Goal: Task Accomplishment & Management: Complete application form

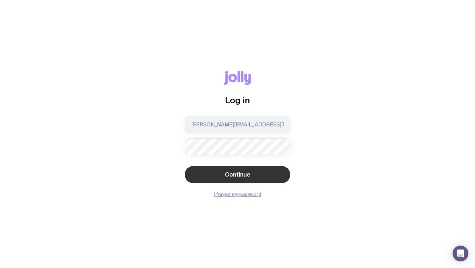
click at [227, 175] on span "Continue" at bounding box center [237, 174] width 25 height 8
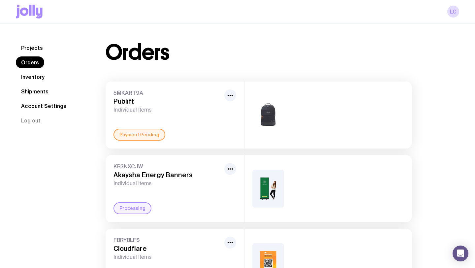
click at [39, 48] on link "Projects" at bounding box center [32, 48] width 32 height 12
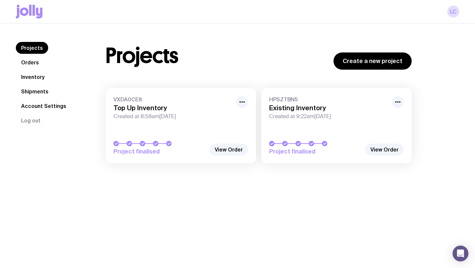
click at [36, 76] on link "Inventory" at bounding box center [33, 77] width 34 height 12
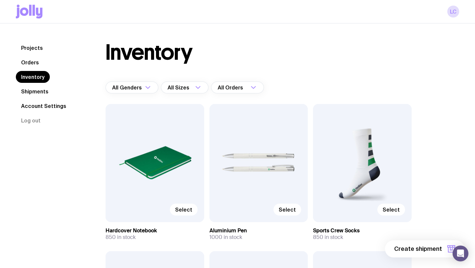
click at [39, 60] on link "Orders" at bounding box center [30, 62] width 28 height 12
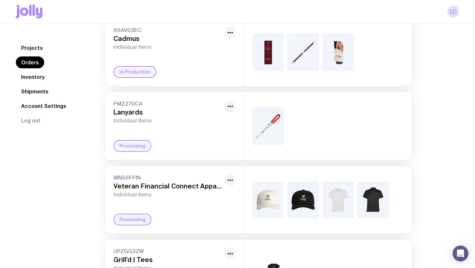
scroll to position [561, 0]
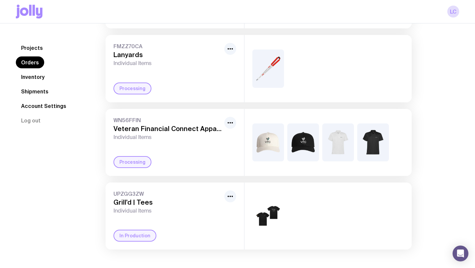
click at [39, 75] on link "Inventory" at bounding box center [33, 77] width 34 height 12
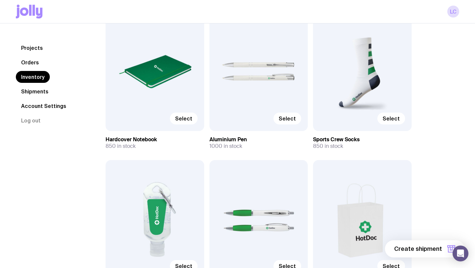
scroll to position [87, 0]
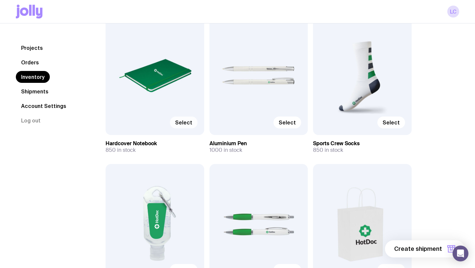
click at [188, 120] on span "Select" at bounding box center [183, 122] width 17 height 7
click at [0, 0] on input "Select" at bounding box center [0, 0] width 0 height 0
click at [187, 124] on span "Selected" at bounding box center [180, 122] width 24 height 7
click at [0, 0] on input "Selected" at bounding box center [0, 0] width 0 height 0
click at [169, 95] on div "Select" at bounding box center [154, 76] width 99 height 118
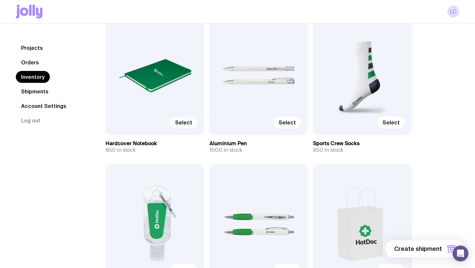
click at [182, 120] on span "Select" at bounding box center [183, 122] width 17 height 7
click at [0, 0] on input "Select" at bounding box center [0, 0] width 0 height 0
click at [386, 121] on span "Select" at bounding box center [390, 122] width 17 height 7
click at [0, 0] on input "Select" at bounding box center [0, 0] width 0 height 0
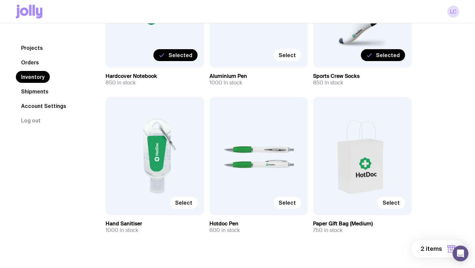
scroll to position [165, 0]
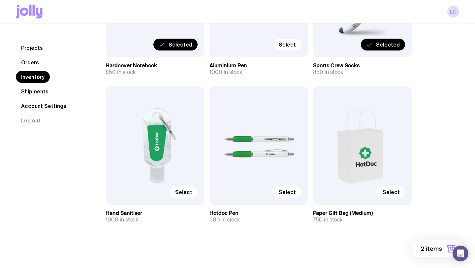
click at [394, 192] on span "Select" at bounding box center [390, 192] width 17 height 7
click at [0, 0] on input "Select" at bounding box center [0, 0] width 0 height 0
click at [289, 193] on span "Select" at bounding box center [286, 192] width 17 height 7
click at [0, 0] on input "Select" at bounding box center [0, 0] width 0 height 0
click at [189, 192] on span "Select" at bounding box center [183, 192] width 17 height 7
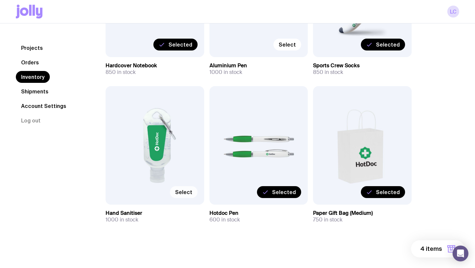
click at [0, 0] on input "Select" at bounding box center [0, 0] width 0 height 0
click at [428, 249] on span "5 items" at bounding box center [431, 249] width 21 height 8
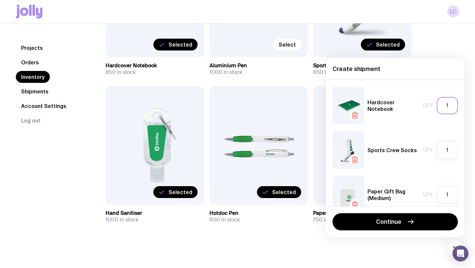
click at [447, 103] on input "1" at bounding box center [446, 105] width 21 height 17
type input "200"
click at [448, 150] on input "1" at bounding box center [446, 149] width 21 height 17
type input "200"
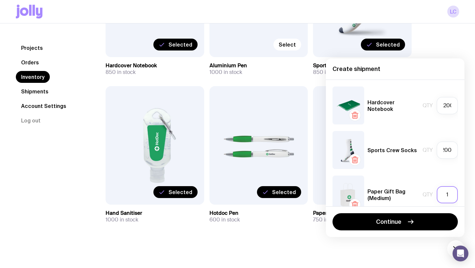
click at [448, 194] on input "1" at bounding box center [446, 194] width 21 height 17
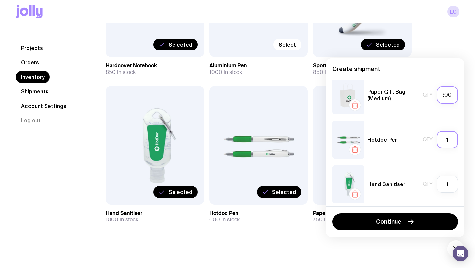
scroll to position [103, 0]
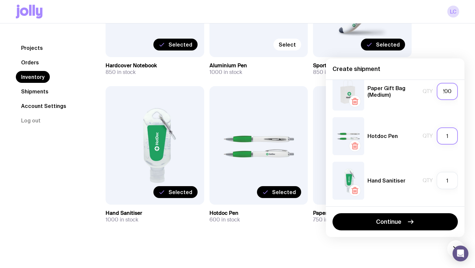
type input "200"
click at [449, 137] on input "1" at bounding box center [446, 135] width 21 height 17
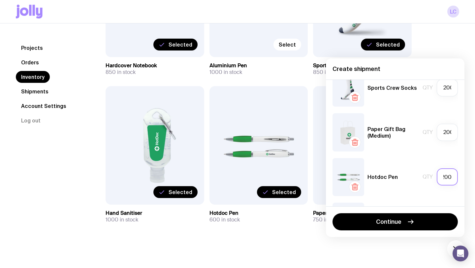
scroll to position [0, 0]
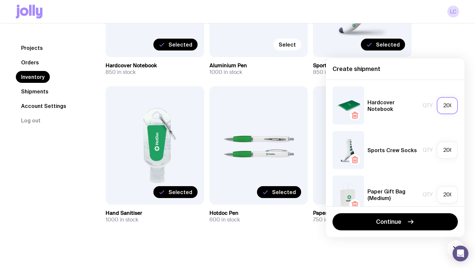
type input "200"
click at [445, 105] on input "200" at bounding box center [446, 105] width 21 height 17
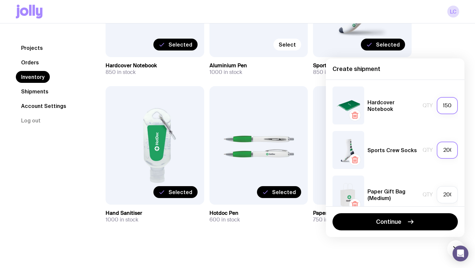
type input "150"
click at [447, 152] on input "200" at bounding box center [446, 149] width 21 height 17
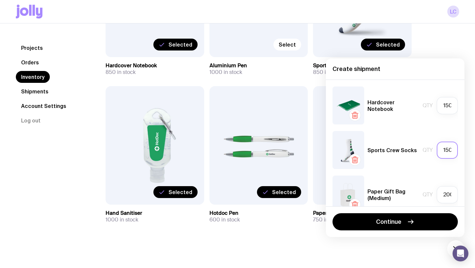
scroll to position [0, 1]
type input "150"
click at [446, 193] on input "200" at bounding box center [446, 194] width 21 height 17
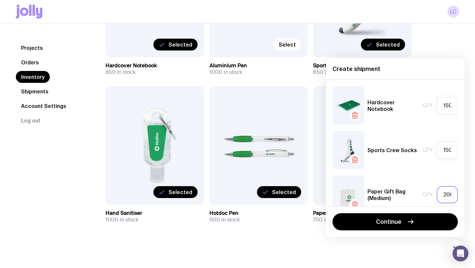
click at [446, 193] on input "200" at bounding box center [446, 194] width 21 height 17
type input "150"
click at [443, 106] on input "150" at bounding box center [446, 105] width 21 height 17
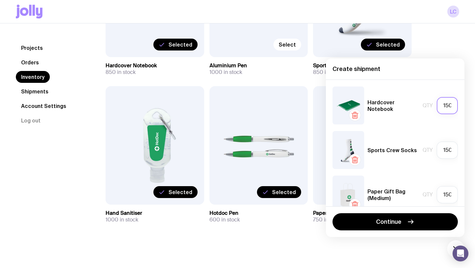
click at [443, 106] on input "150" at bounding box center [446, 105] width 21 height 17
type input "200"
click at [448, 149] on input "150" at bounding box center [446, 149] width 21 height 17
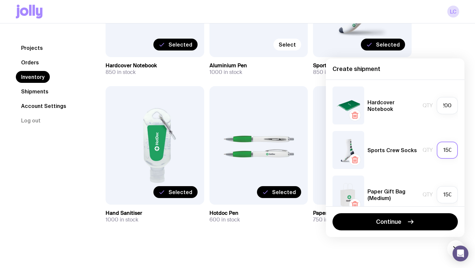
scroll to position [0, 0]
click at [448, 149] on input "150" at bounding box center [446, 149] width 21 height 17
type input "200"
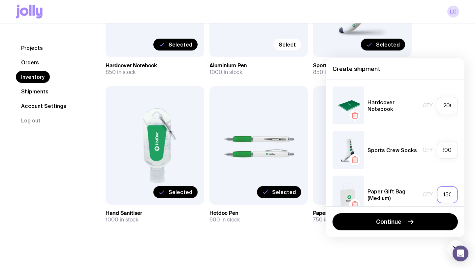
click at [447, 191] on input "150" at bounding box center [446, 194] width 21 height 17
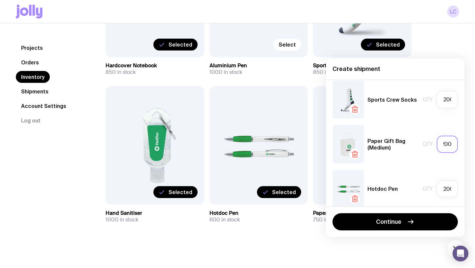
scroll to position [103, 0]
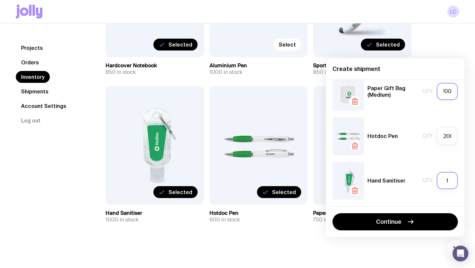
type input "200"
click at [447, 179] on input "1" at bounding box center [446, 180] width 21 height 17
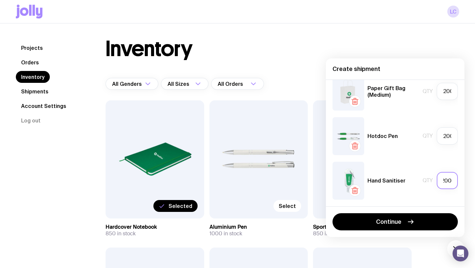
scroll to position [5, 0]
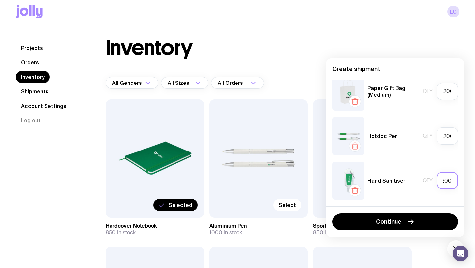
type input "200"
click at [356, 147] on icon "button" at bounding box center [355, 146] width 8 height 8
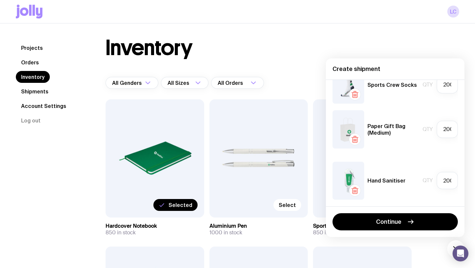
scroll to position [59, 0]
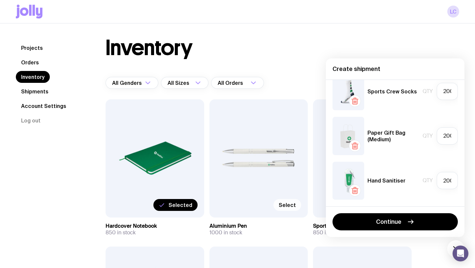
click at [291, 205] on span "Select" at bounding box center [286, 204] width 17 height 7
click at [0, 0] on input "Select" at bounding box center [0, 0] width 0 height 0
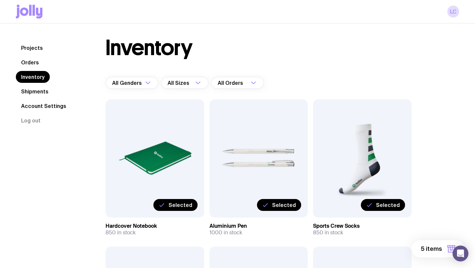
click at [423, 246] on span "5 items" at bounding box center [431, 249] width 21 height 8
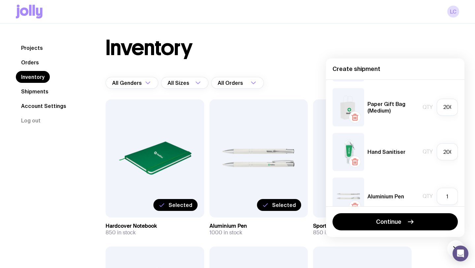
scroll to position [103, 0]
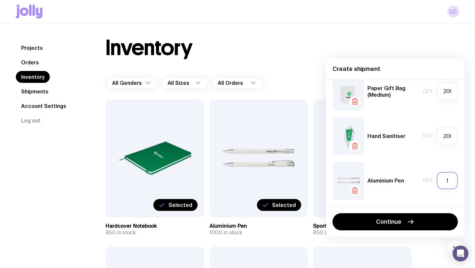
click at [446, 180] on input "1" at bounding box center [446, 180] width 21 height 17
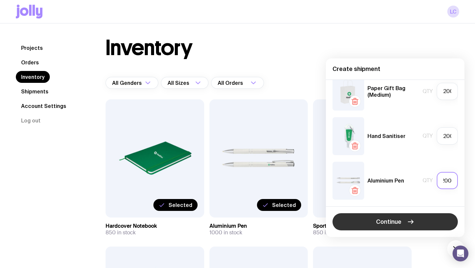
type input "200"
click at [395, 218] on span "Continue" at bounding box center [388, 222] width 25 height 8
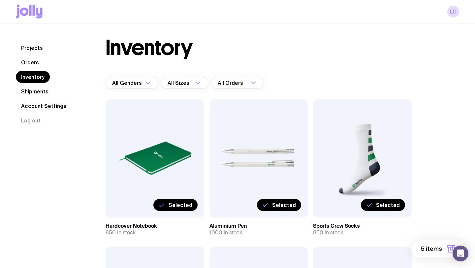
scroll to position [0, 0]
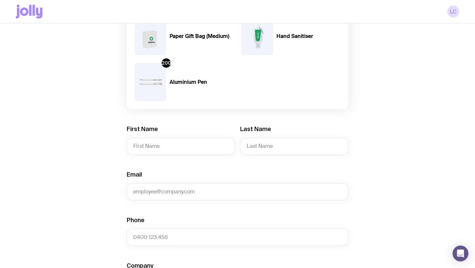
scroll to position [138, 0]
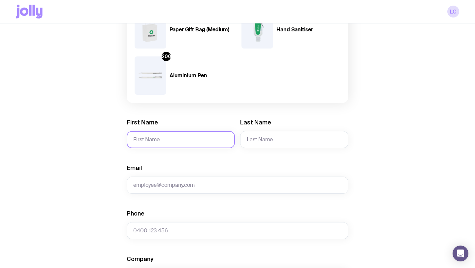
click at [172, 136] on input "First Name" at bounding box center [181, 139] width 108 height 17
type input "[PERSON_NAME]"
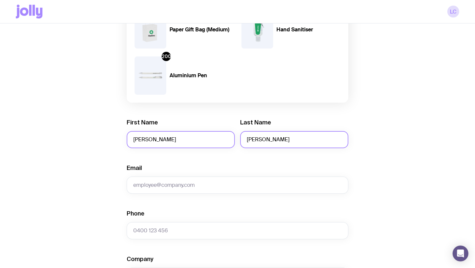
type input "[PERSON_NAME]"
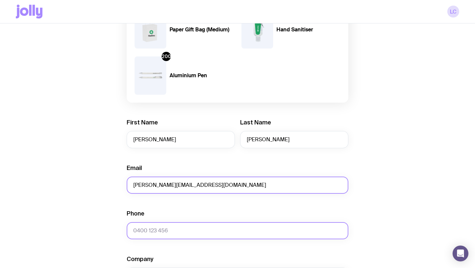
type input "[PERSON_NAME][EMAIL_ADDRESS][DOMAIN_NAME]"
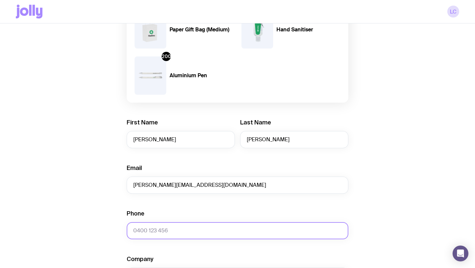
click at [148, 235] on input "Phone" at bounding box center [237, 230] width 221 height 17
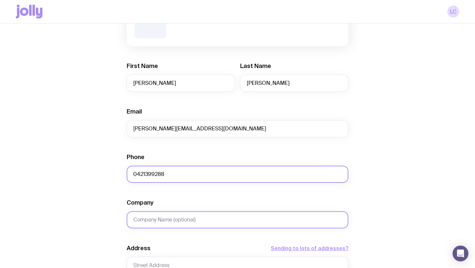
type input "0421399288"
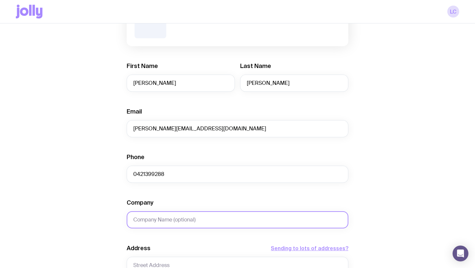
click at [146, 217] on input "Company" at bounding box center [237, 219] width 221 height 17
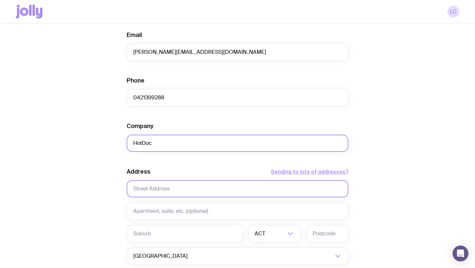
type input "HotDoc"
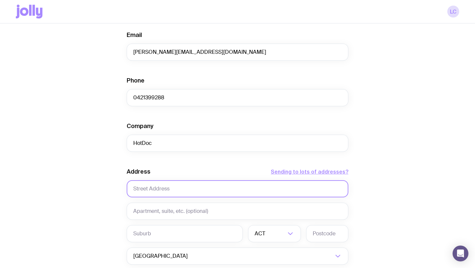
click at [150, 186] on input "text" at bounding box center [237, 188] width 221 height 17
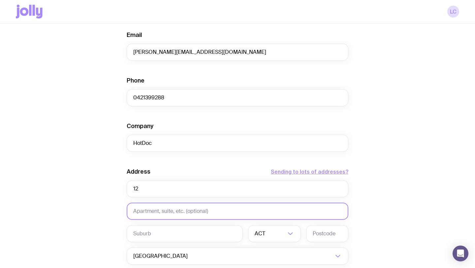
click at [148, 212] on input "text" at bounding box center [237, 210] width 221 height 17
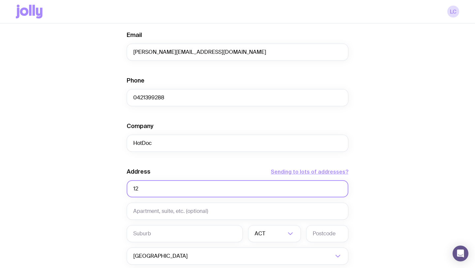
click at [157, 187] on input "12" at bounding box center [237, 188] width 221 height 17
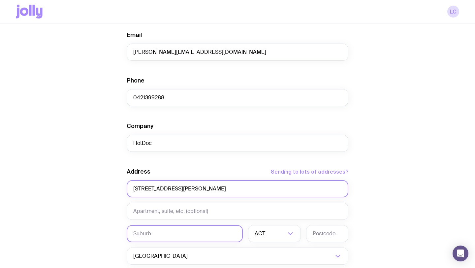
type input "[STREET_ADDRESS][PERSON_NAME]"
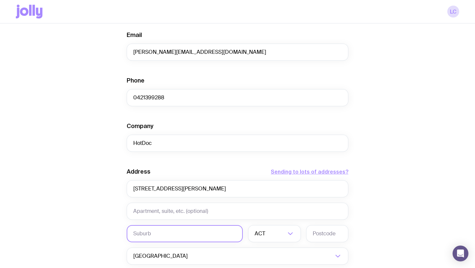
click at [152, 231] on input "text" at bounding box center [185, 233] width 116 height 17
type input "Sunbury"
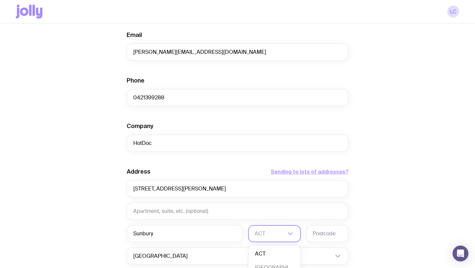
click at [276, 230] on input "Search for option" at bounding box center [269, 233] width 31 height 17
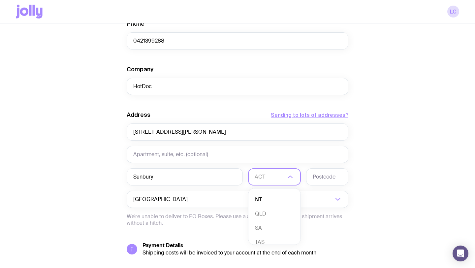
scroll to position [45, 0]
click at [269, 233] on li "VIC" at bounding box center [274, 236] width 52 height 14
click at [322, 182] on input "text" at bounding box center [327, 176] width 42 height 17
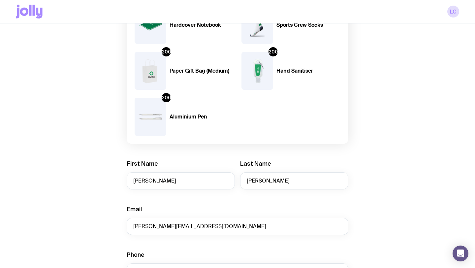
scroll to position [349, 0]
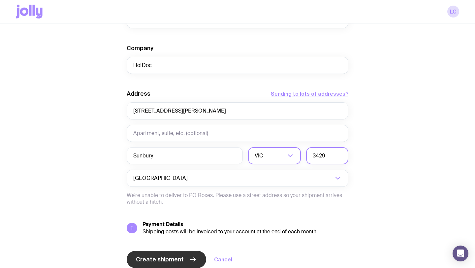
type input "3429"
click at [172, 266] on button "Create shipment" at bounding box center [166, 258] width 79 height 17
